Goal: Communication & Community: Answer question/provide support

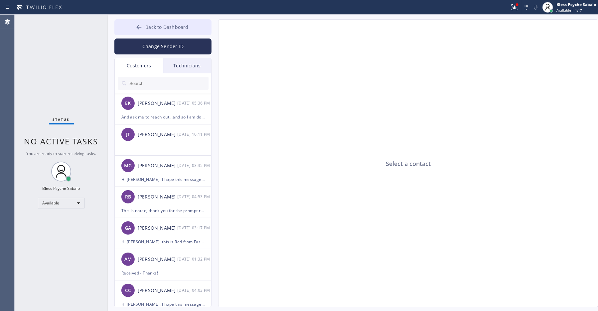
click at [164, 25] on span "Back to Dashboard" at bounding box center [166, 27] width 43 height 6
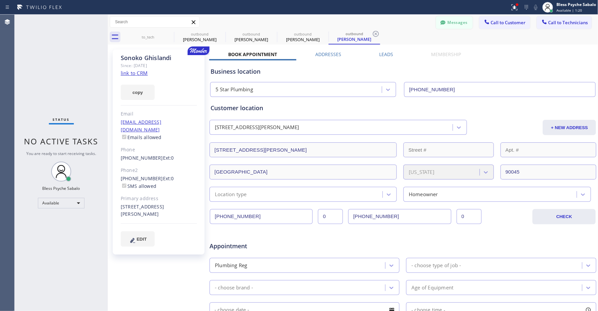
click at [449, 24] on button "Messages" at bounding box center [454, 22] width 37 height 13
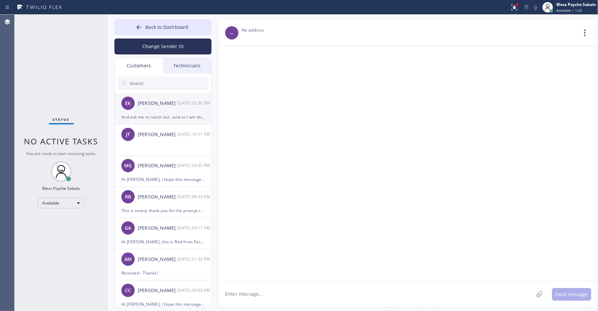
click at [168, 110] on div "EK Evan Koursh 09/06 05:36 PM" at bounding box center [163, 103] width 97 height 20
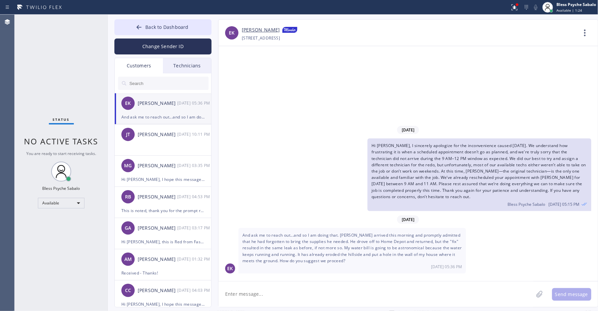
click at [191, 70] on div "Technicians" at bounding box center [187, 65] width 48 height 15
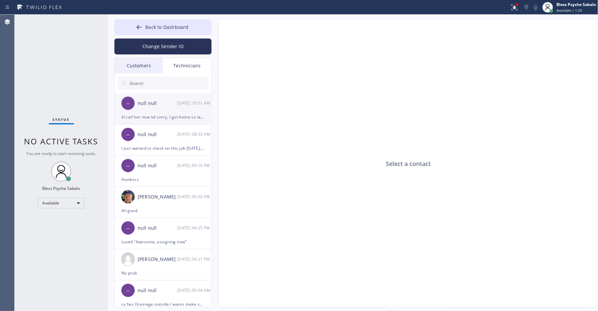
click at [150, 109] on div "-- null null 09/08 10:51 AM" at bounding box center [163, 103] width 97 height 20
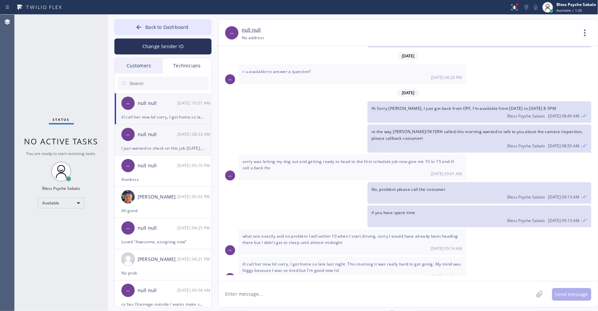
click at [156, 140] on div "-- null null 09/08 08:53 AM" at bounding box center [163, 135] width 97 height 20
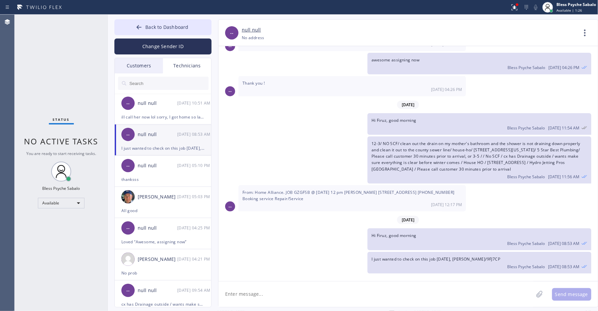
scroll to position [1595, 0]
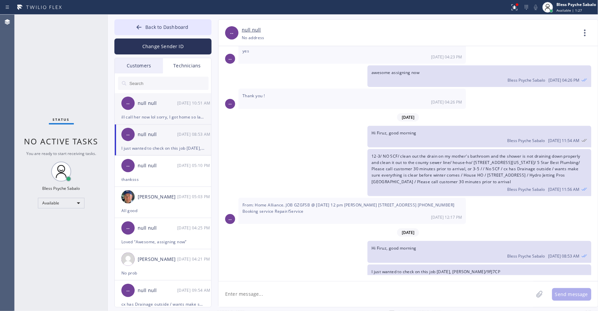
click at [166, 111] on div "-- null null 09/08 10:51 AM" at bounding box center [163, 103] width 97 height 20
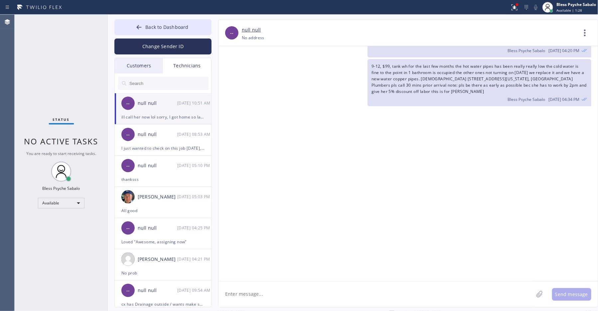
scroll to position [1853, 0]
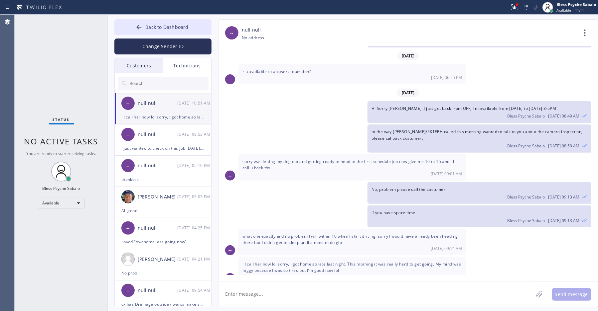
click at [65, 40] on div "Status No active tasks You are ready to start receiving tasks. Bless Psyche Sab…" at bounding box center [61, 163] width 93 height 297
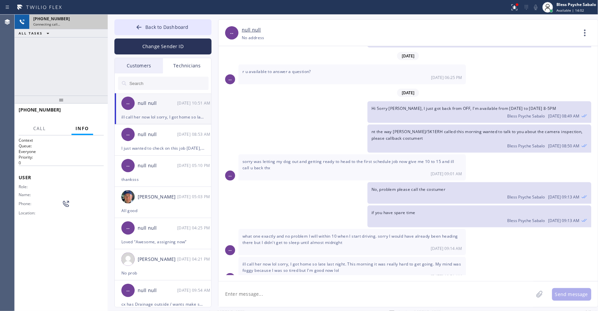
click at [71, 22] on div "Connecting call…" at bounding box center [68, 24] width 70 height 5
click at [240, 112] on div "Hi Sorry Andrew, I just got back from OFF, I'm available from Monday to Friday …" at bounding box center [404, 112] width 373 height 22
click at [80, 71] on div "+19095347004 Connecting call… ALL TASKS ALL TASKS ACTIVE TASKS TASKS IN WRAP UP" at bounding box center [61, 55] width 93 height 81
click at [450, 35] on div "+19098349086 Choose phone number +19098349086 No address" at bounding box center [409, 38] width 335 height 8
click at [62, 27] on div "Connection lost. Attempting to reconnect." at bounding box center [306, 31] width 583 height 11
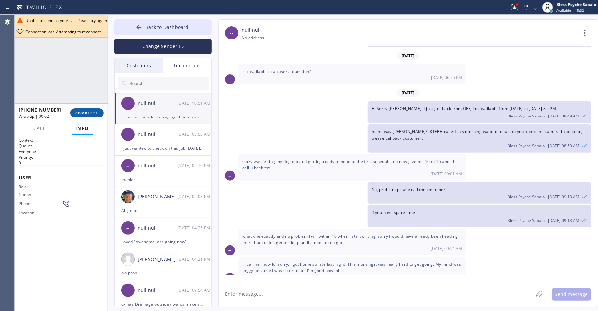
click at [88, 113] on span "COMPLETE" at bounding box center [86, 113] width 23 height 5
click at [362, 33] on div "null null" at bounding box center [409, 30] width 335 height 8
click at [313, 86] on div "[DATE]" at bounding box center [407, 93] width 379 height 14
click at [66, 71] on div "ALL TASKS ALL TASKS ACTIVE TASKS TASKS IN WRAP UP +19095347004 Wrap up | 01:56" at bounding box center [61, 55] width 93 height 81
click at [86, 115] on span "COMPLETE" at bounding box center [86, 113] width 23 height 5
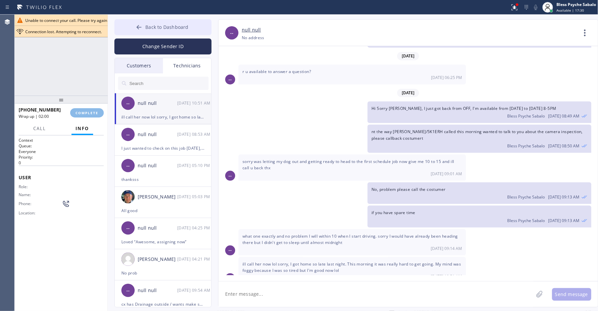
click at [144, 26] on button "Back to Dashboard" at bounding box center [162, 27] width 97 height 16
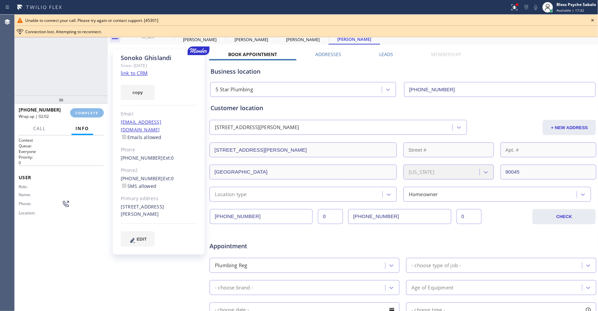
click at [592, 20] on icon at bounding box center [592, 20] width 8 height 8
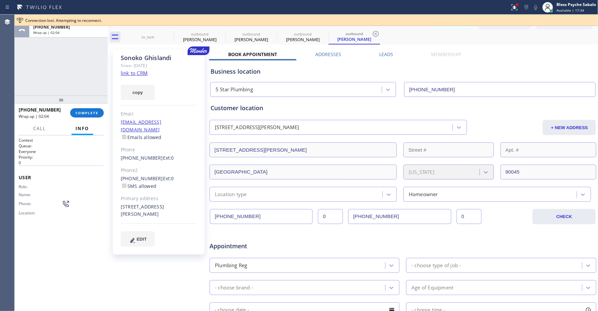
click at [407, 21] on div "Connection lost. Attempting to reconnect." at bounding box center [310, 21] width 570 height 6
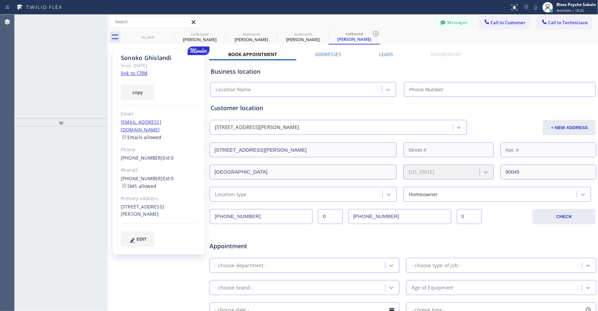
type input "[PHONE_NUMBER]"
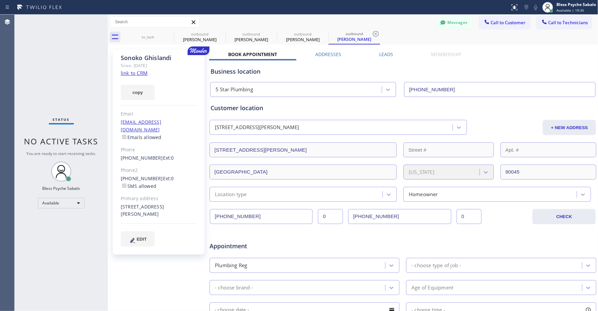
click at [196, 21] on icon at bounding box center [193, 22] width 8 height 8
click at [191, 22] on icon at bounding box center [193, 22] width 8 height 8
click at [113, 33] on icon at bounding box center [115, 37] width 11 height 11
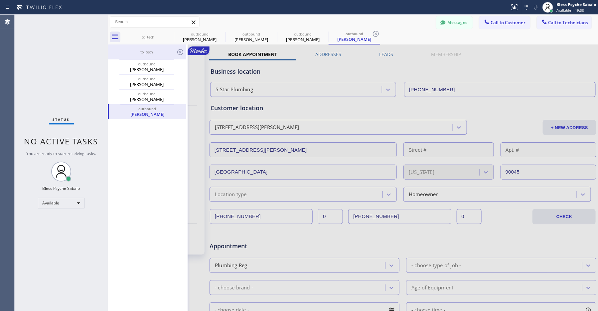
click at [158, 46] on div "to_tech" at bounding box center [146, 52] width 77 height 15
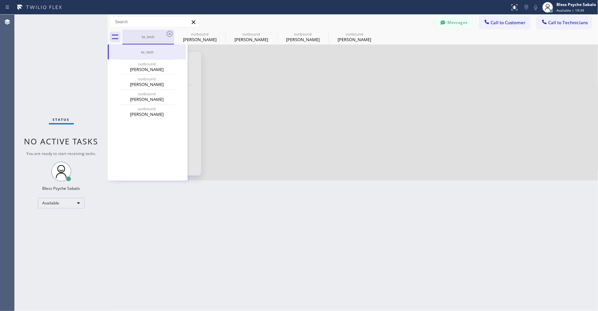
click at [156, 38] on div "to_tech" at bounding box center [148, 36] width 50 height 5
click at [169, 34] on icon at bounding box center [170, 34] width 8 height 8
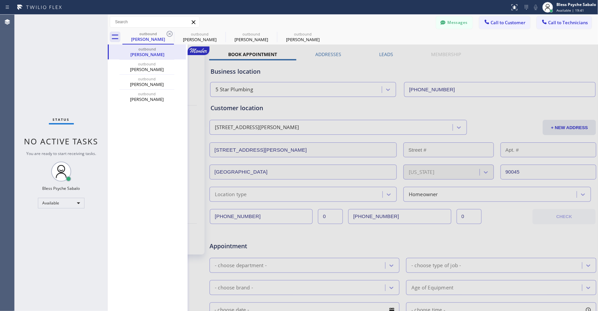
click at [192, 24] on icon at bounding box center [193, 22] width 8 height 8
click at [443, 20] on button "Messages" at bounding box center [454, 22] width 37 height 13
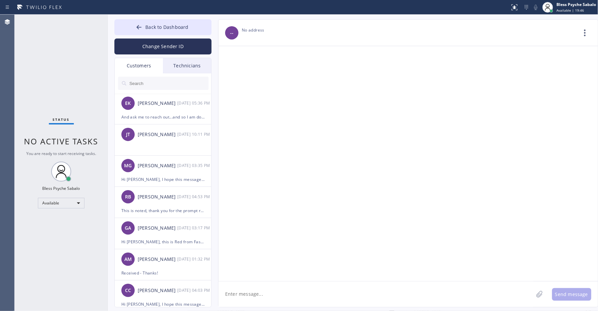
click at [184, 67] on div "Technicians" at bounding box center [187, 65] width 48 height 15
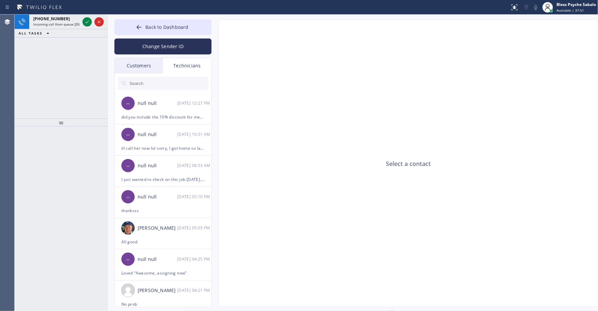
click at [52, 57] on div "[PHONE_NUMBER] Incoming call from queue [DSRs] ALL TASKS ALL TASKS ACTIVE TASKS…" at bounding box center [61, 67] width 93 height 104
click at [48, 20] on span "[PHONE_NUMBER]" at bounding box center [51, 19] width 37 height 6
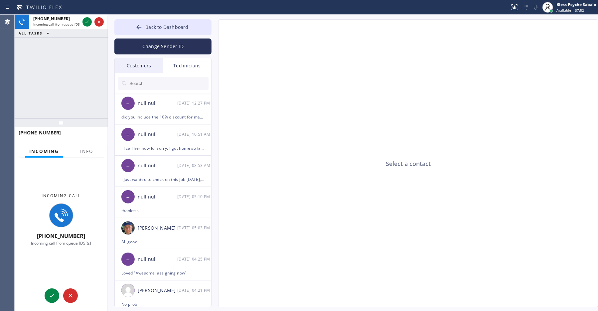
click at [101, 150] on div "Incoming Info" at bounding box center [61, 151] width 85 height 13
click at [93, 154] on span "Info" at bounding box center [86, 152] width 13 height 6
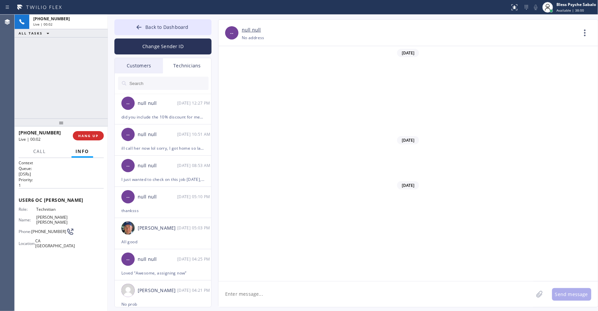
scroll to position [2368, 0]
